Goal: Task Accomplishment & Management: Complete application form

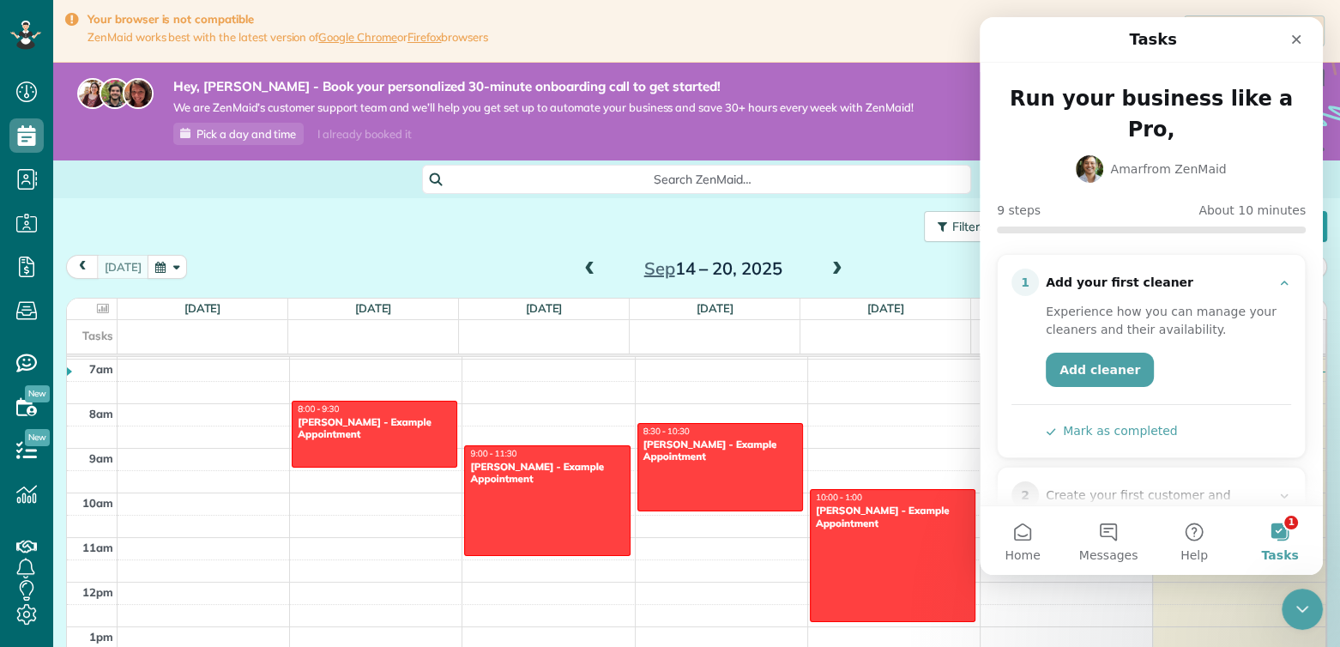
drag, startPoint x: 1331, startPoint y: 1, endPoint x: 962, endPoint y: 27, distance: 370.7
click at [962, 27] on div "Download Google Chrome" at bounding box center [908, 31] width 840 height 38
click at [388, 42] on link "Google Chrome" at bounding box center [357, 37] width 79 height 14
click at [1289, 35] on icon "Close" at bounding box center [1296, 40] width 14 height 14
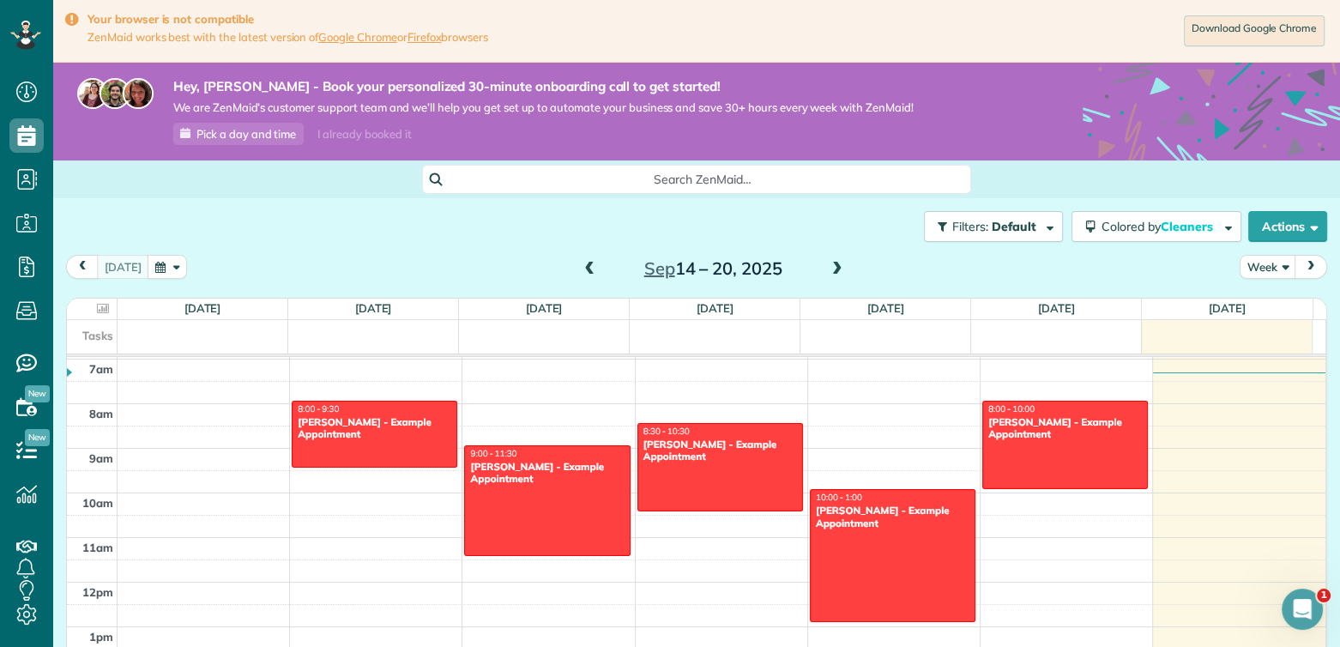
click at [1316, 415] on div "Filters: Default Colored by Cleaners Color by Cleaner Color by Team Color by St…" at bounding box center [696, 485] width 1287 height 575
click at [395, 231] on div "Filters: Default Colored by Cleaners Color by Cleaner Color by Team Color by St…" at bounding box center [696, 226] width 1287 height 57
click at [256, 130] on span "Pick a day and time" at bounding box center [246, 134] width 100 height 14
click at [383, 220] on div "Filters: Default Colored by Cleaners Color by Cleaner Color by Team Color by St…" at bounding box center [696, 226] width 1287 height 57
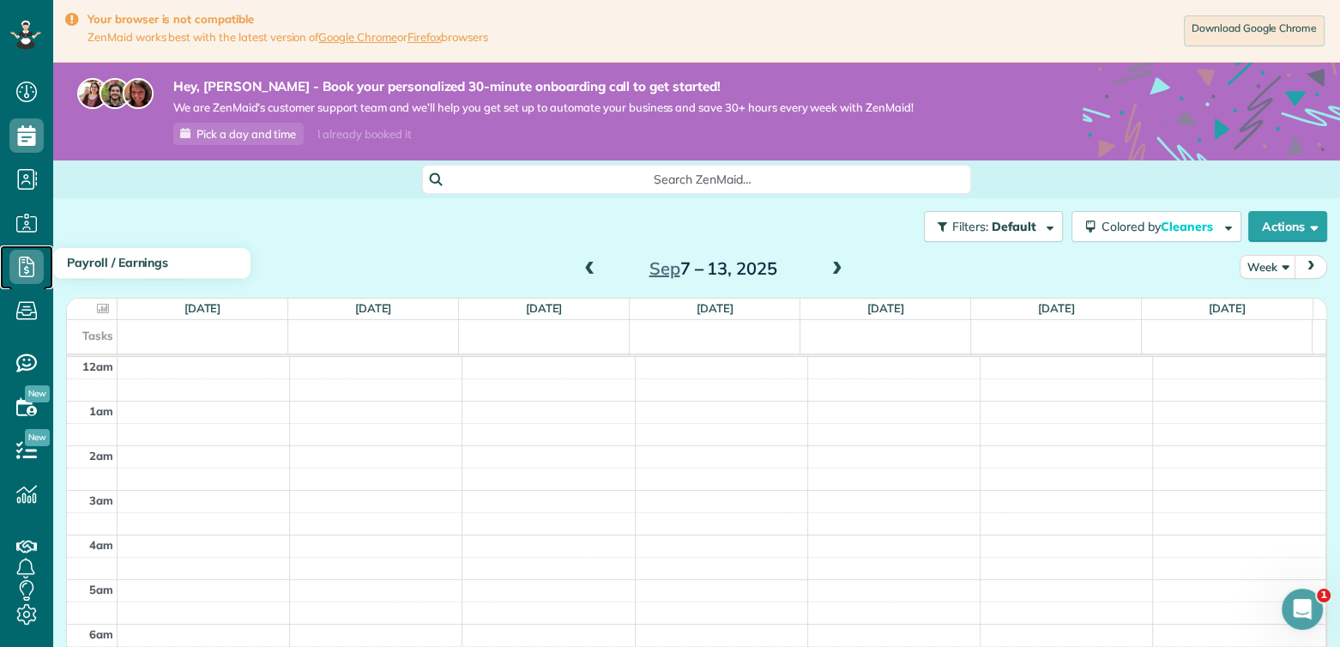
click at [27, 276] on use at bounding box center [26, 266] width 15 height 21
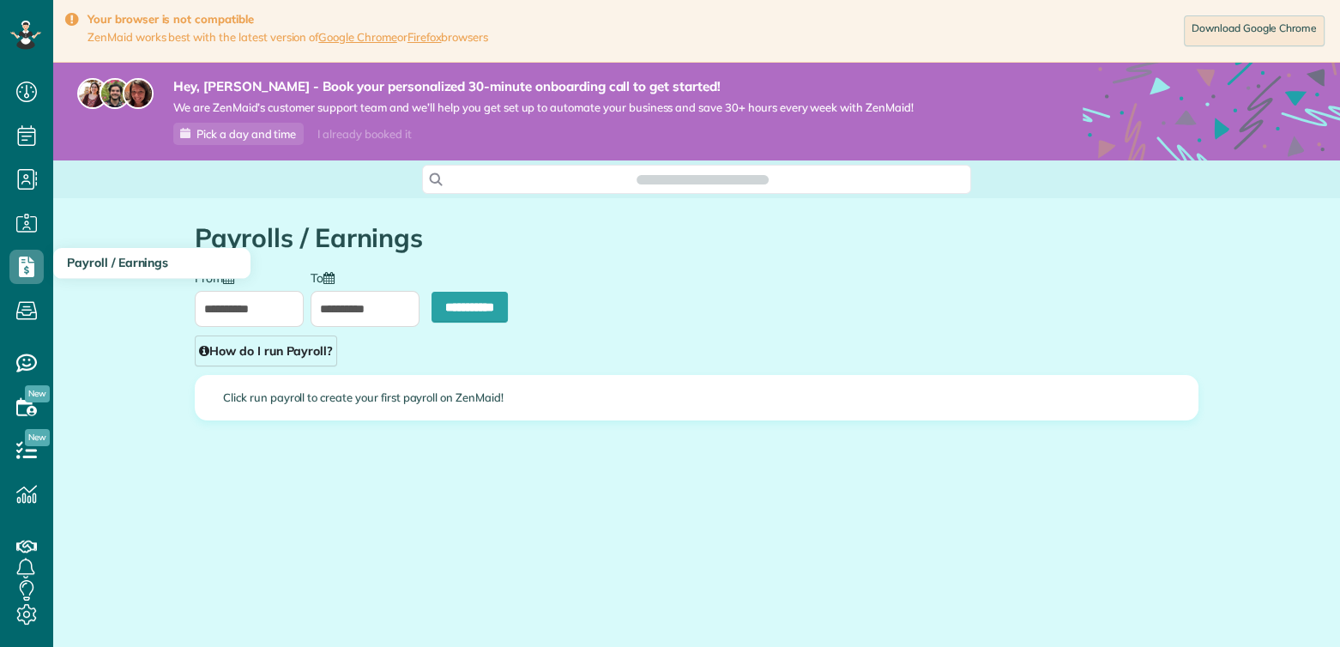
scroll to position [7, 7]
type input "**********"
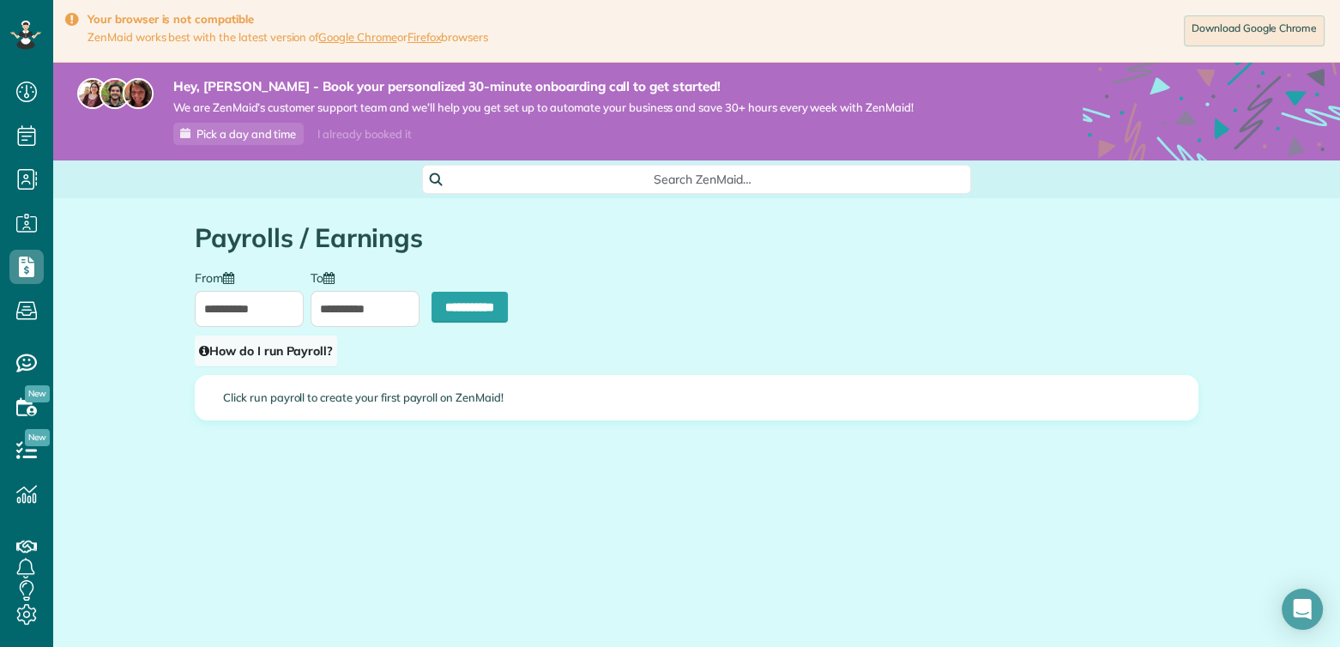
click at [274, 356] on link "How do I run Payroll?" at bounding box center [266, 350] width 142 height 31
click at [623, 261] on div "Close How do I run payroll? Payroll You can calculate how much you owe your cle…" at bounding box center [670, 323] width 1340 height 647
click at [462, 300] on input "**********" at bounding box center [469, 307] width 76 height 31
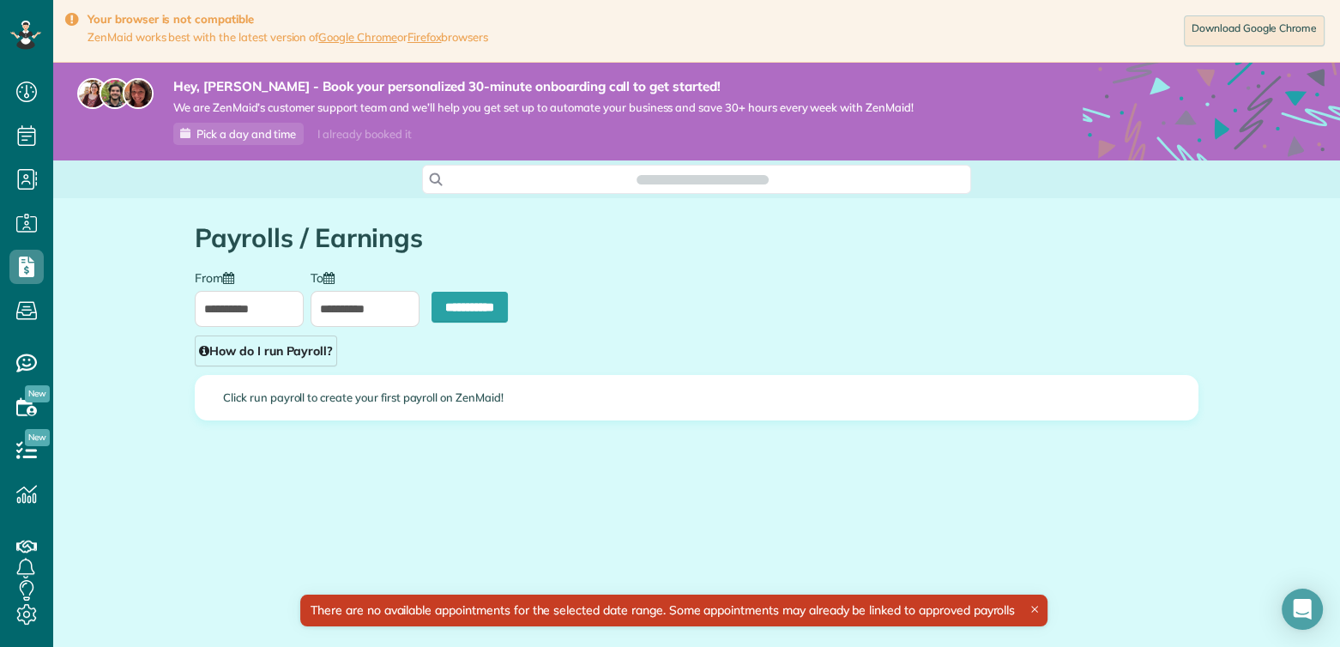
scroll to position [7, 7]
type input "**********"
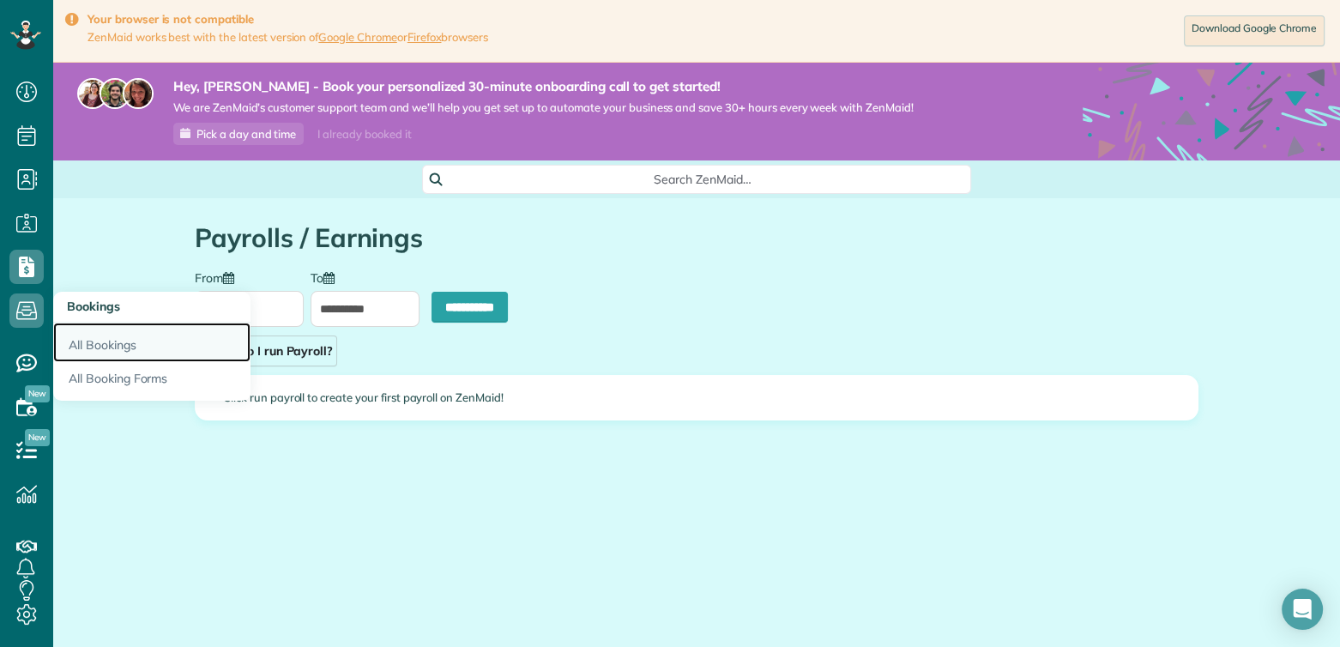
click at [81, 342] on link "All Bookings" at bounding box center [151, 342] width 197 height 39
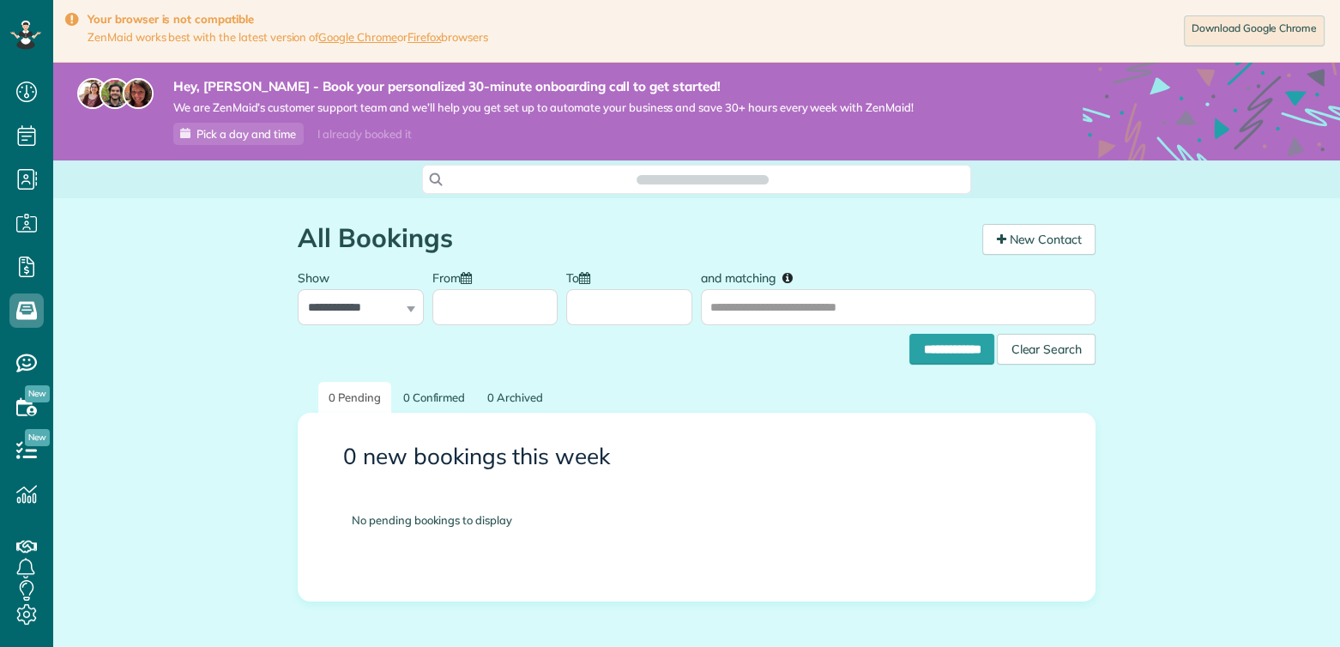
scroll to position [7, 7]
click at [1008, 234] on link "New Contact" at bounding box center [1038, 239] width 113 height 31
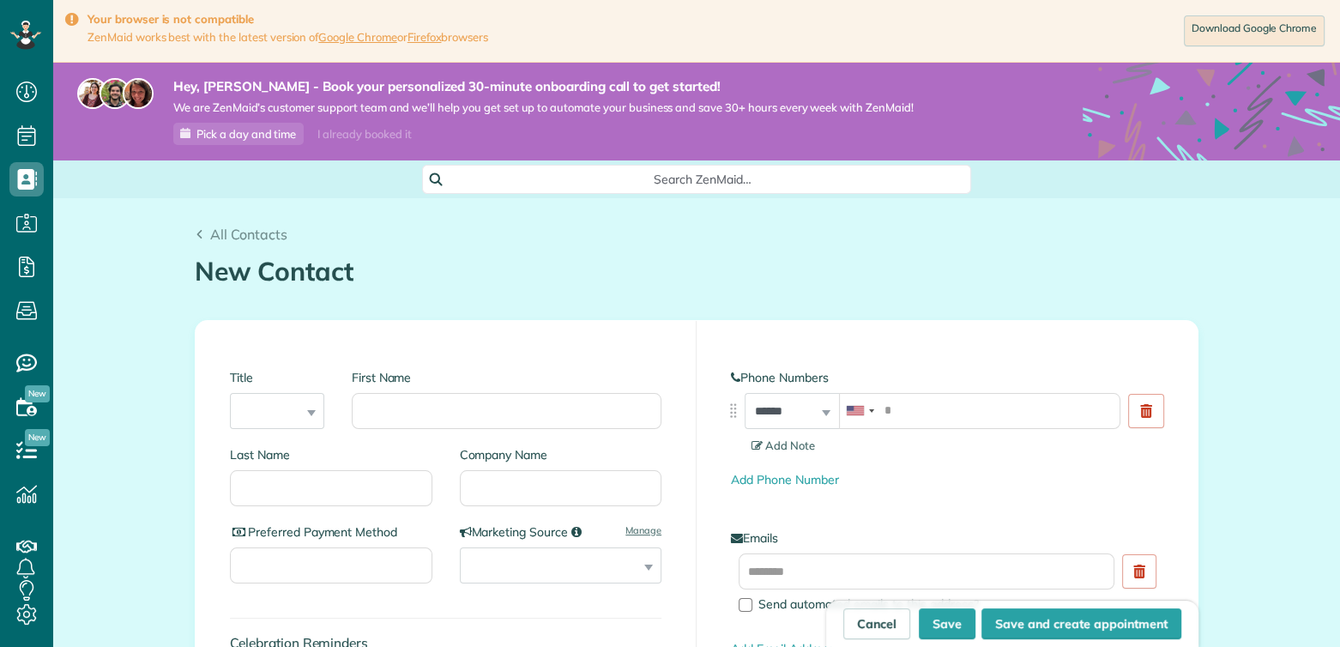
scroll to position [7, 7]
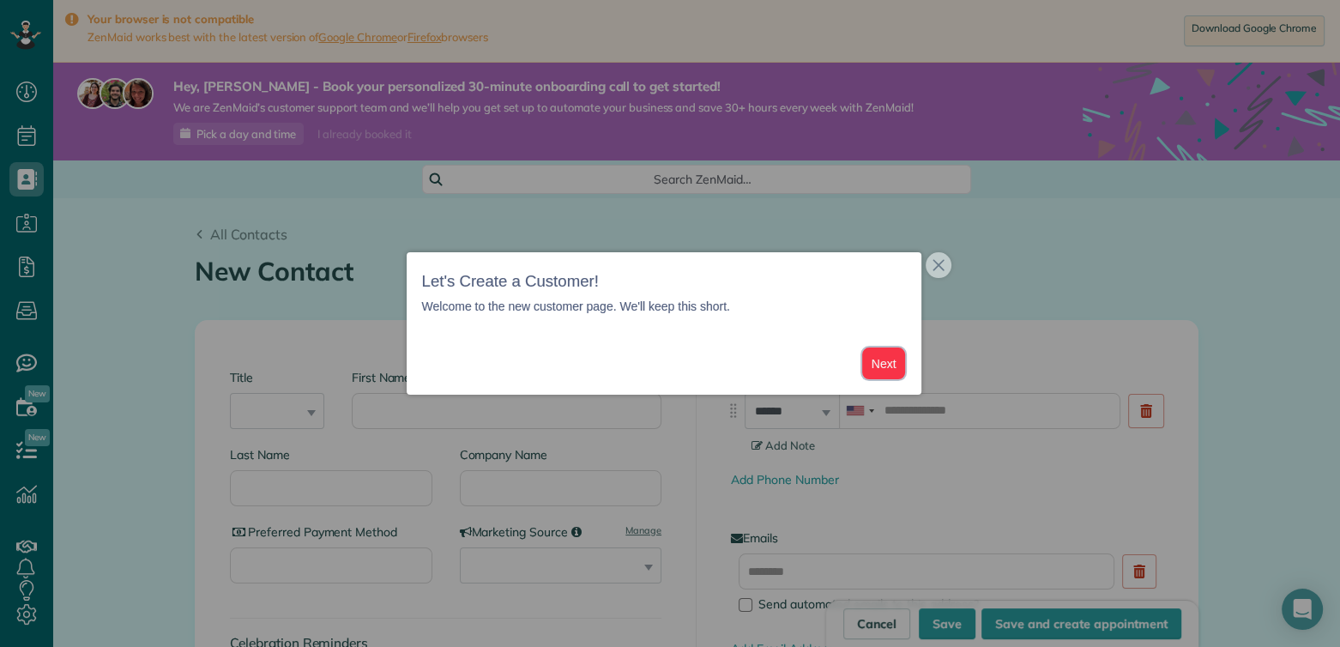
click at [892, 365] on button "Next" at bounding box center [884, 363] width 44 height 32
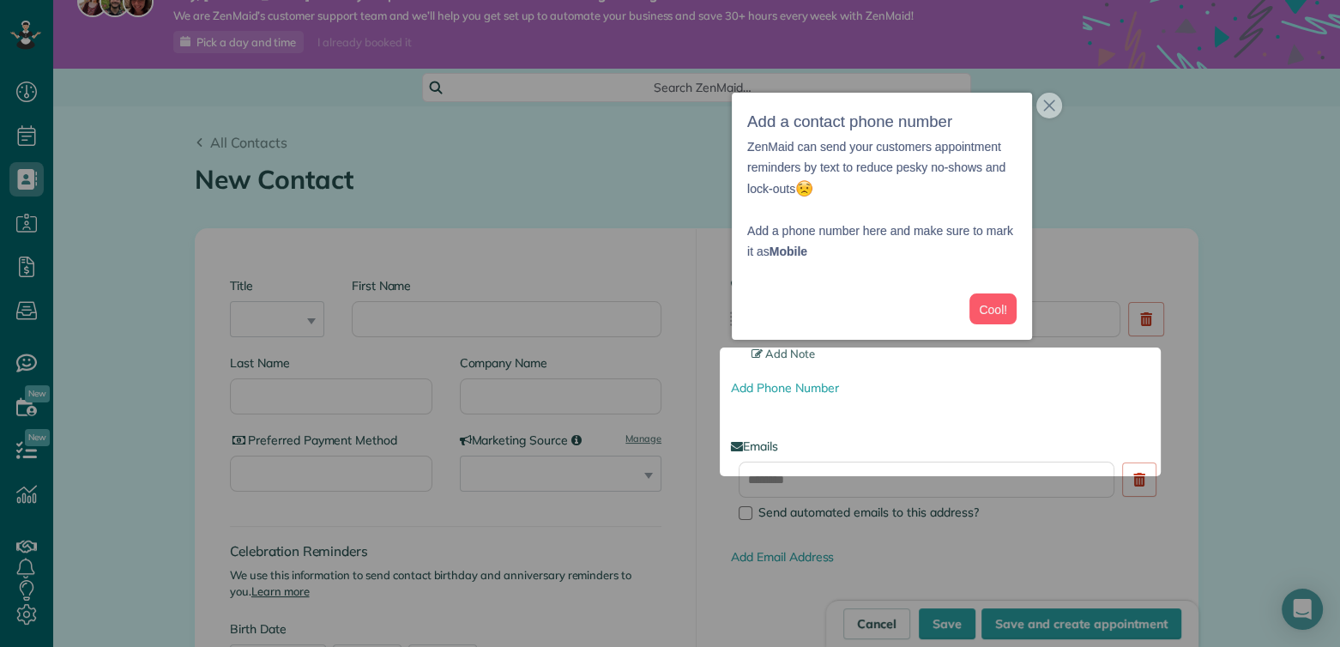
scroll to position [104, 0]
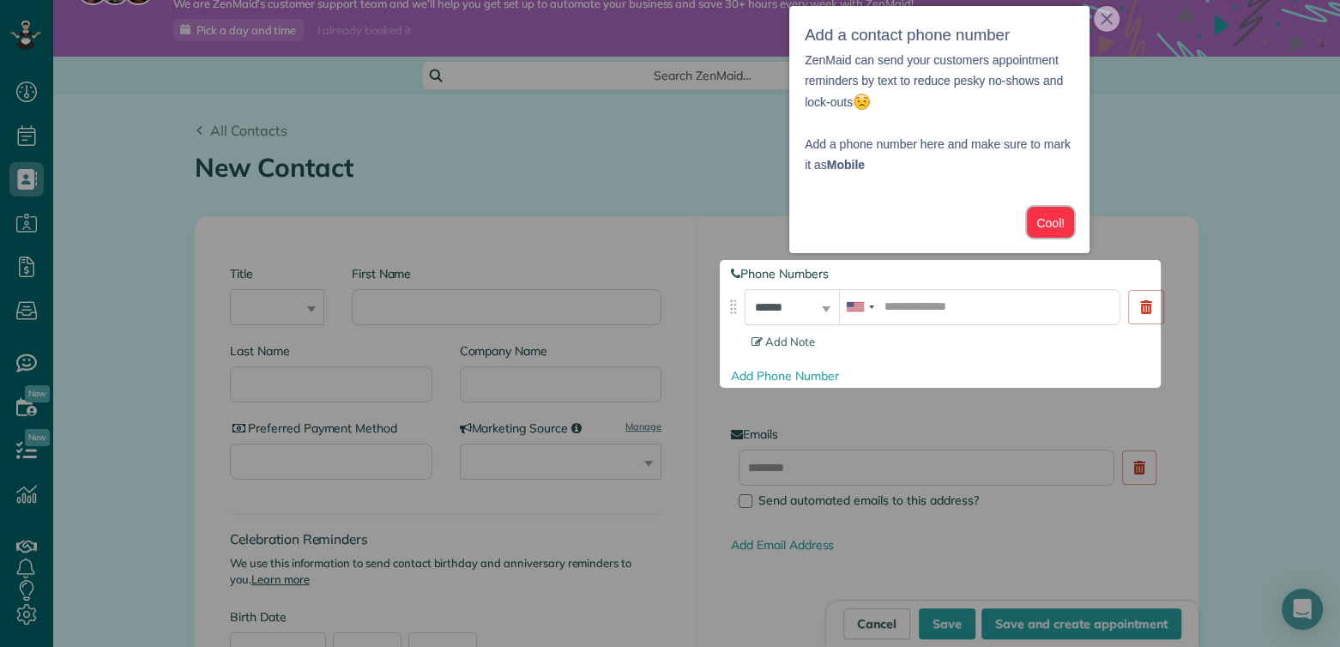
click at [1062, 231] on button "Cool!" at bounding box center [1050, 223] width 47 height 32
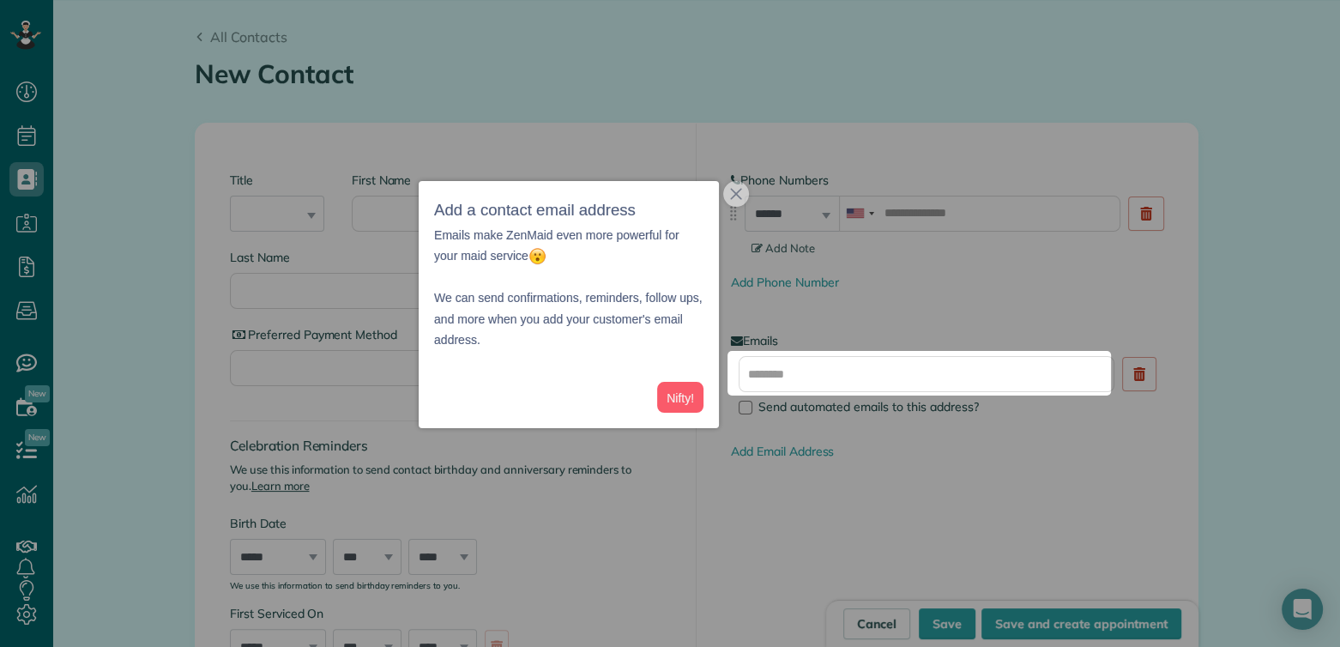
scroll to position [247, 0]
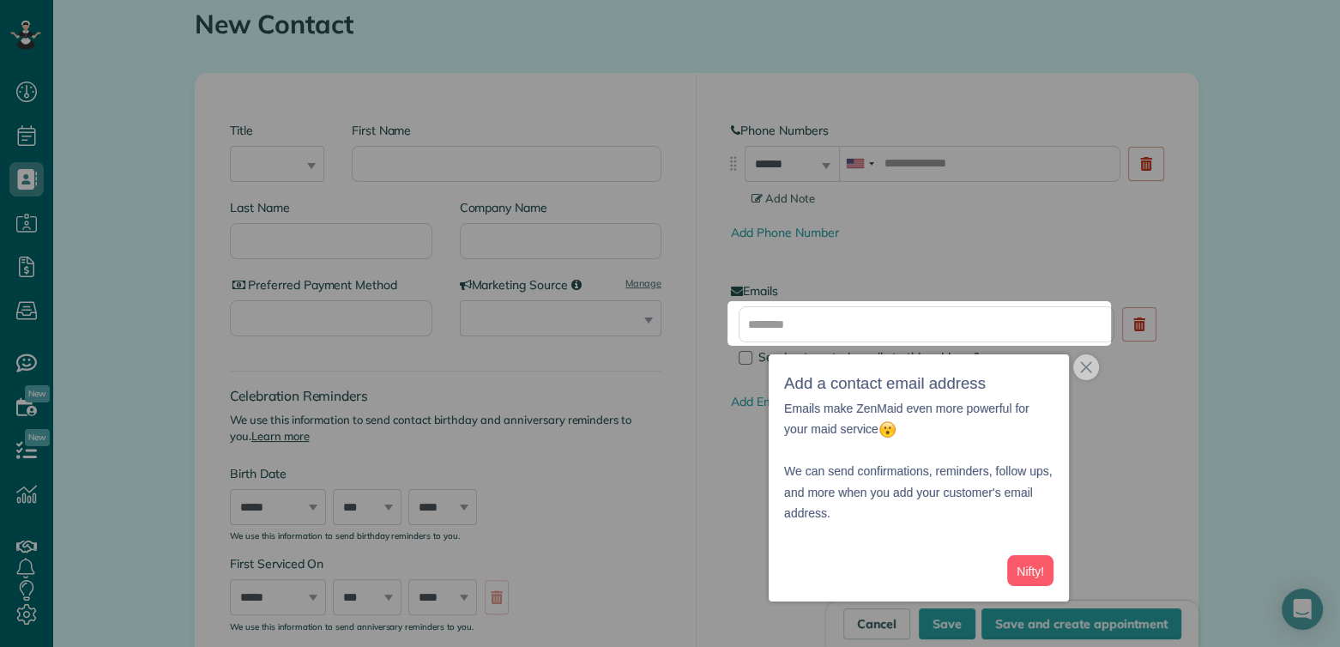
click at [231, 272] on div at bounding box center [670, 150] width 1340 height 301
click at [1022, 565] on button "Nifty!" at bounding box center [1030, 571] width 46 height 32
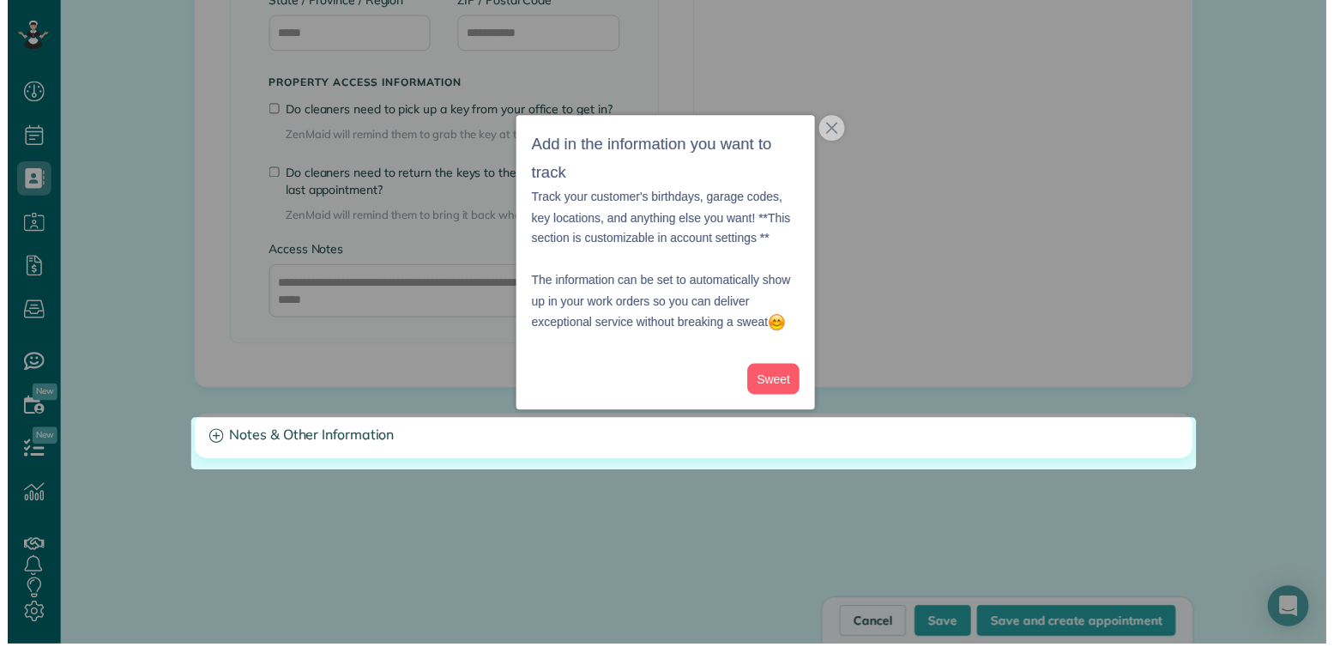
scroll to position [1543, 0]
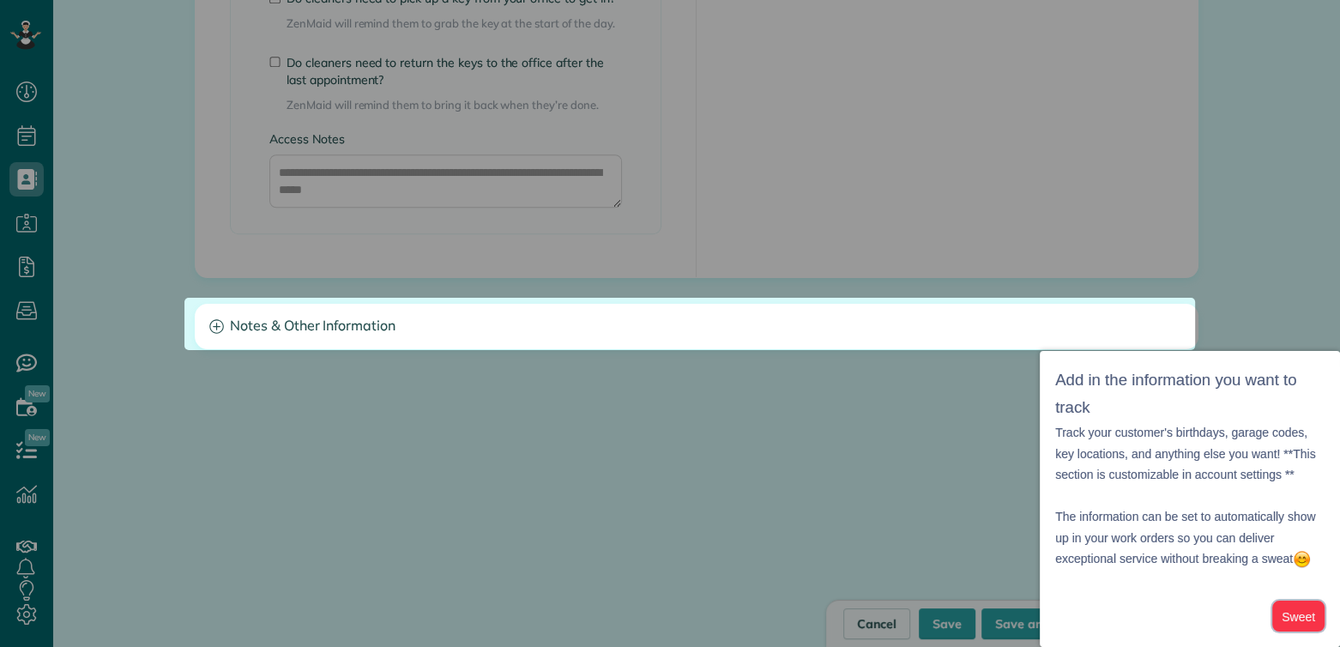
click at [1301, 617] on button "Sweet" at bounding box center [1298, 616] width 52 height 32
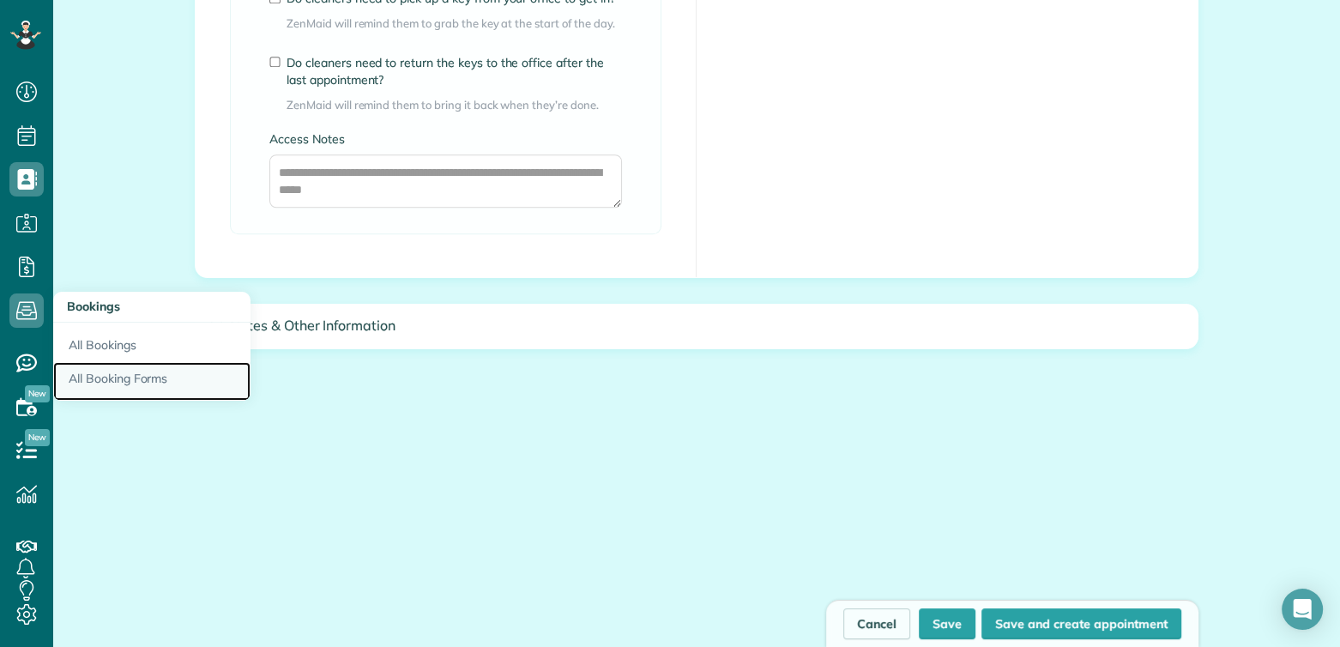
click at [103, 380] on link "All Booking Forms" at bounding box center [151, 381] width 197 height 39
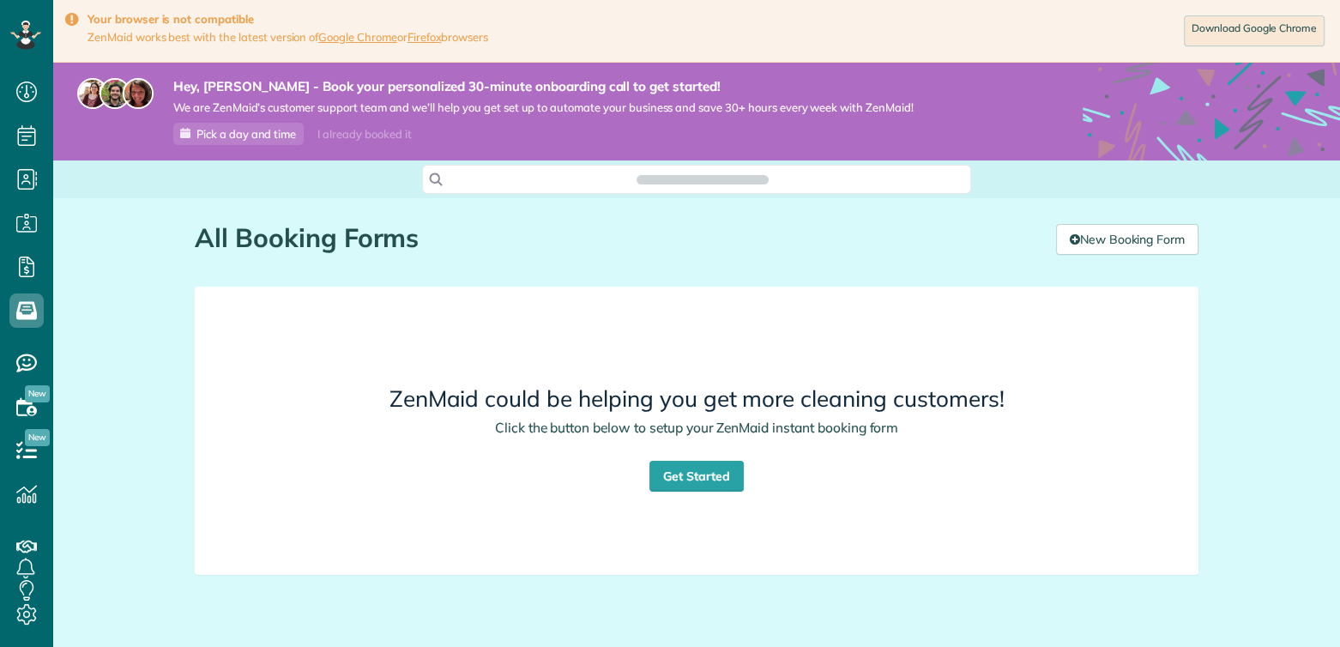
scroll to position [7, 7]
click at [685, 474] on link "Get Started" at bounding box center [696, 476] width 94 height 31
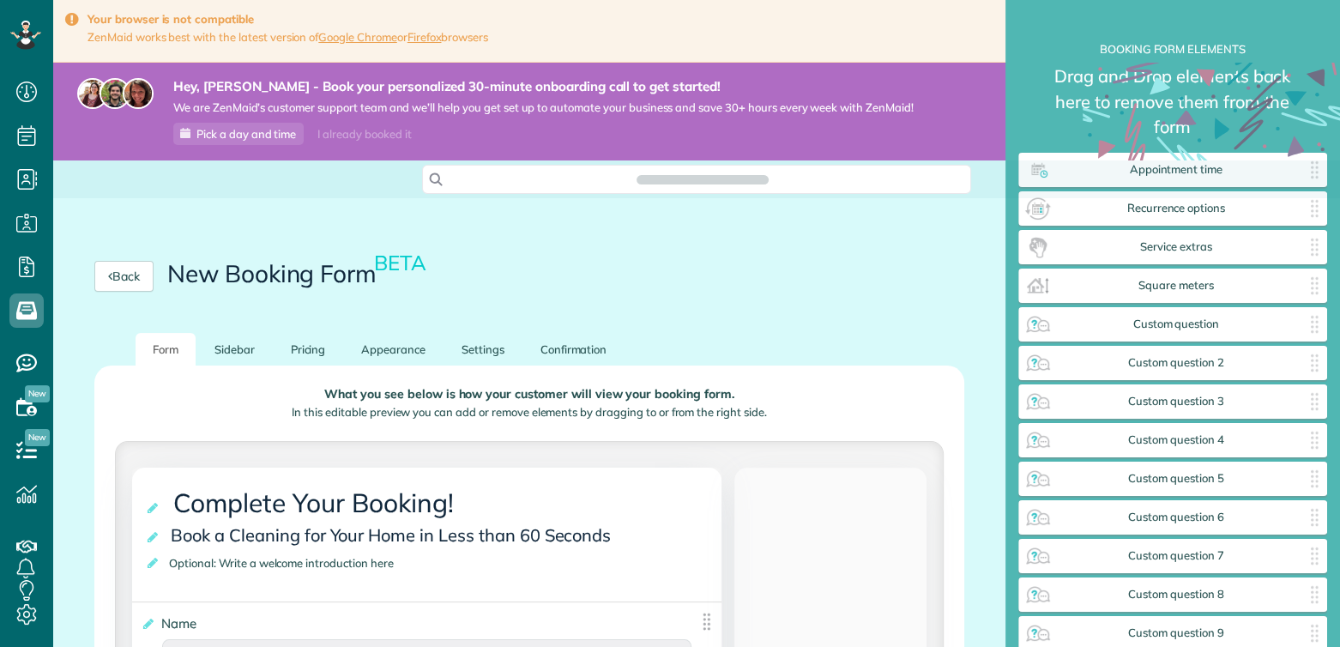
scroll to position [7, 0]
click at [939, 220] on div "Back New Booking Form BETA" at bounding box center [529, 276] width 952 height 113
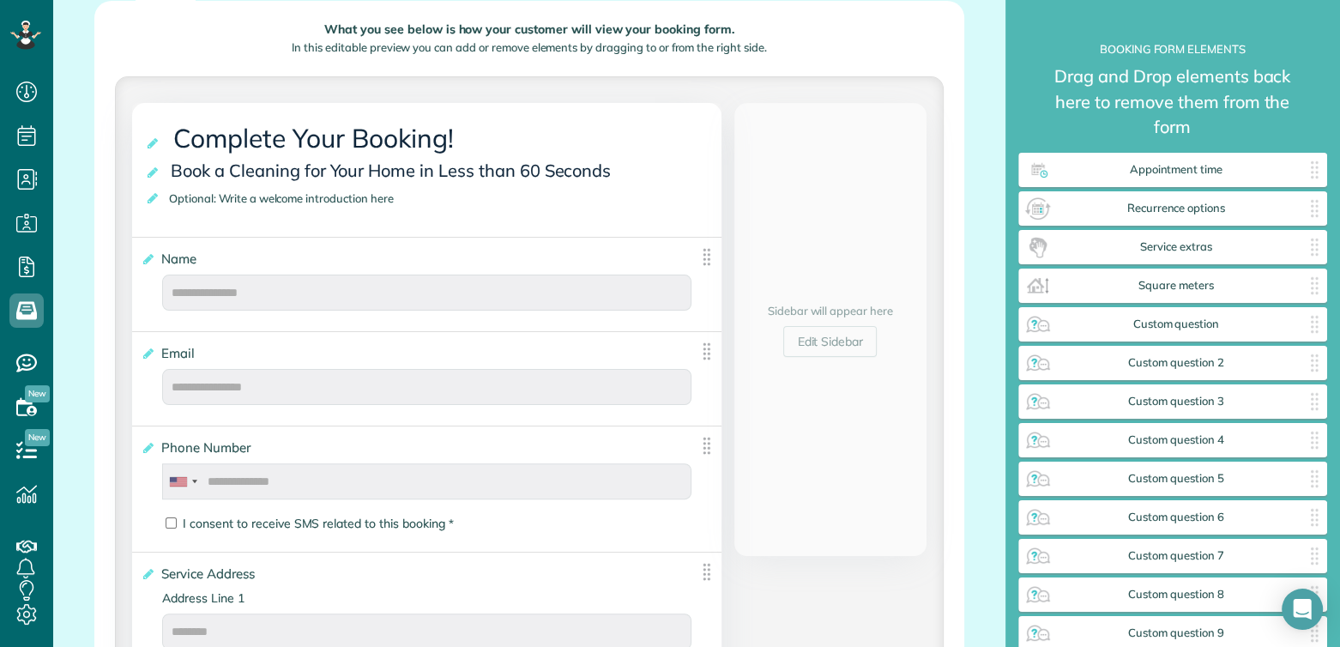
scroll to position [376, 0]
